Goal: Transaction & Acquisition: Obtain resource

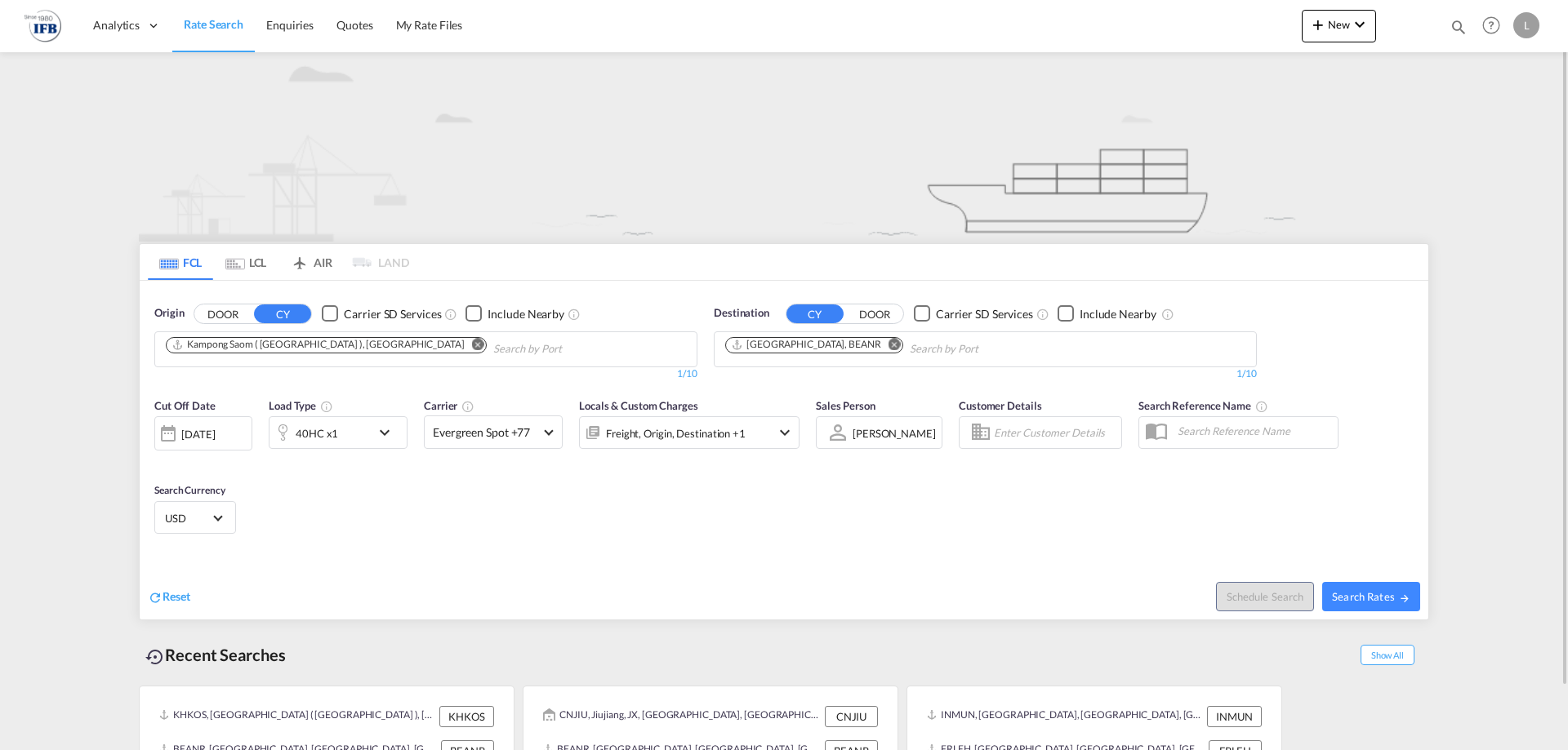
click at [472, 348] on md-icon "Remove" at bounding box center [478, 344] width 12 height 12
click at [370, 348] on md-chips at bounding box center [426, 349] width 542 height 34
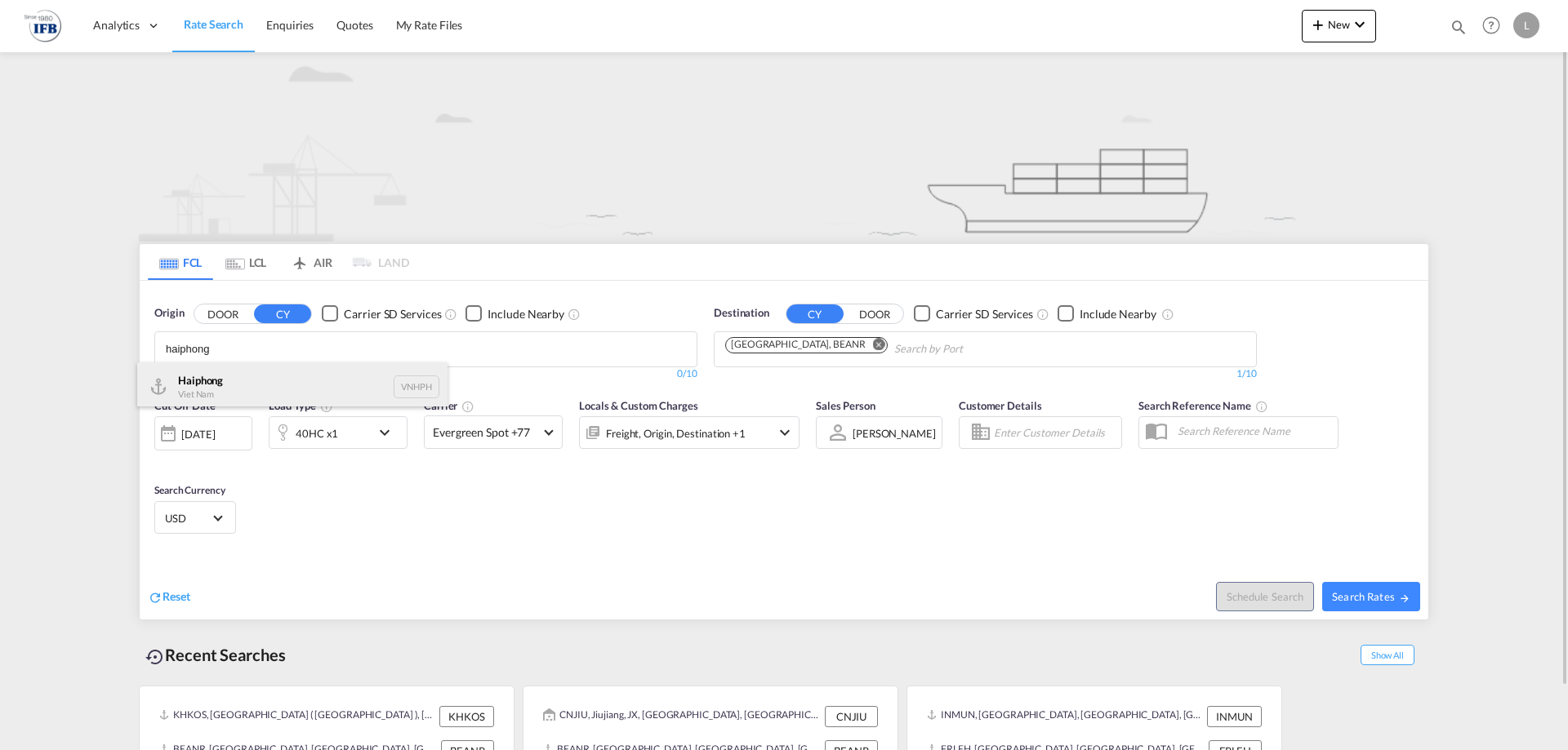
type input "haiphong"
click at [300, 373] on div "Haiphong Viet Nam VNHPH" at bounding box center [292, 387] width 310 height 49
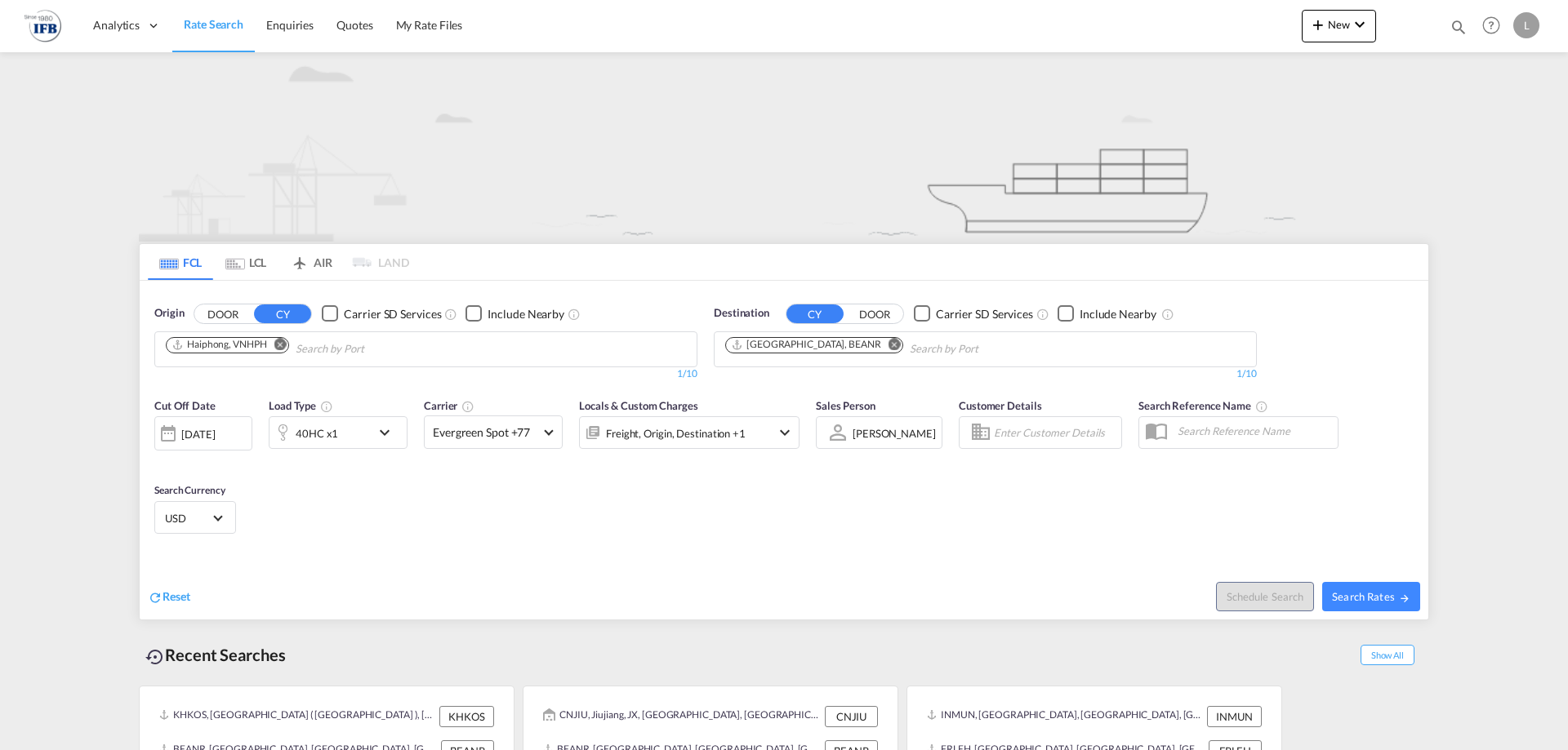
click at [1384, 600] on span "Search Rates" at bounding box center [1372, 597] width 78 height 13
type input "VNHPH to BEANR / [DATE]"
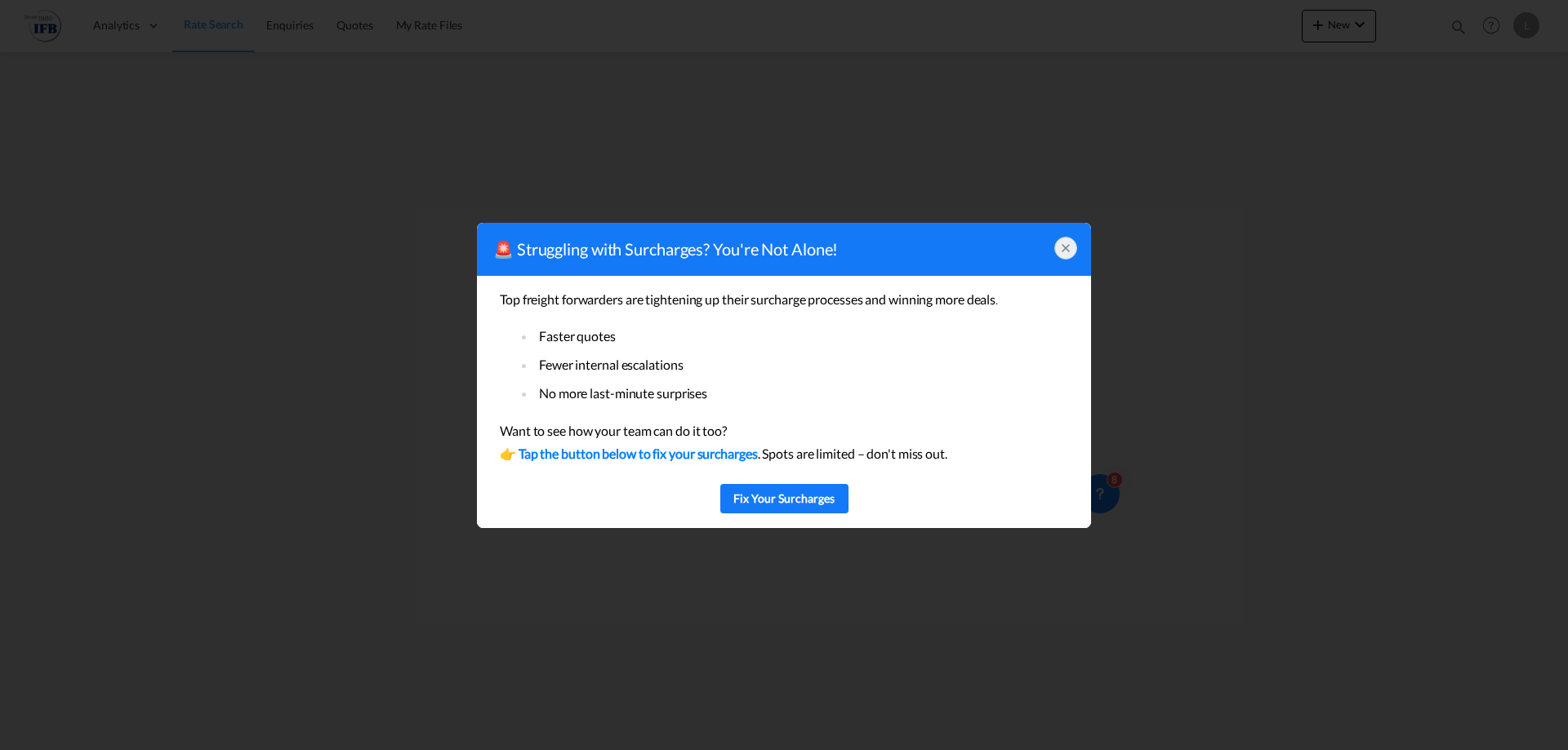
click at [1068, 255] on div at bounding box center [1066, 248] width 22 height 22
